Goal: Book appointment/travel/reservation

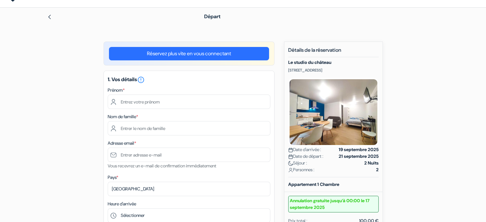
scroll to position [32, 0]
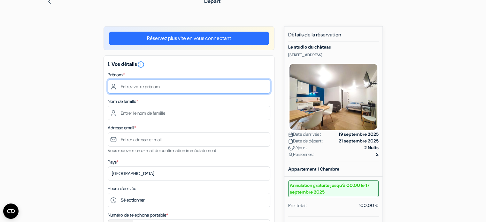
click at [146, 85] on input "text" at bounding box center [189, 86] width 163 height 14
type input "[PERSON_NAME]"
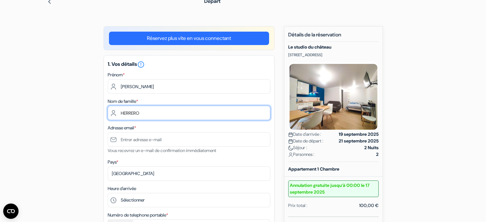
type input "HERRERO"
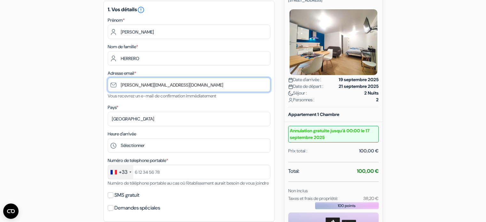
scroll to position [96, 0]
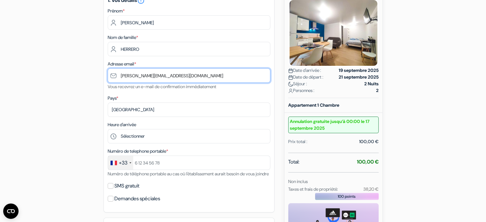
type input "[PERSON_NAME][EMAIL_ADDRESS][DOMAIN_NAME]"
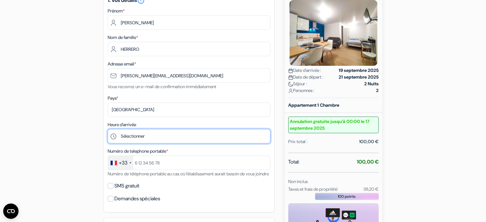
click at [144, 137] on select "Sélectionner 16:00 17:00 18:00 19:00 20:00 21:00 22:00 23:00 0:00" at bounding box center [189, 136] width 163 height 14
select select "20"
click at [108, 129] on select "Sélectionner 16:00 17:00 18:00 19:00 20:00 21:00 22:00 23:00 0:00" at bounding box center [189, 136] width 163 height 14
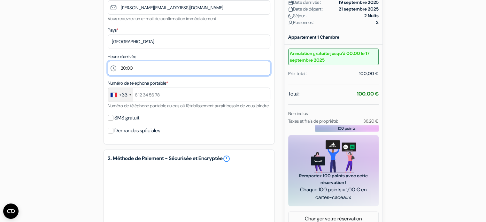
scroll to position [50, 0]
